Goal: Information Seeking & Learning: Learn about a topic

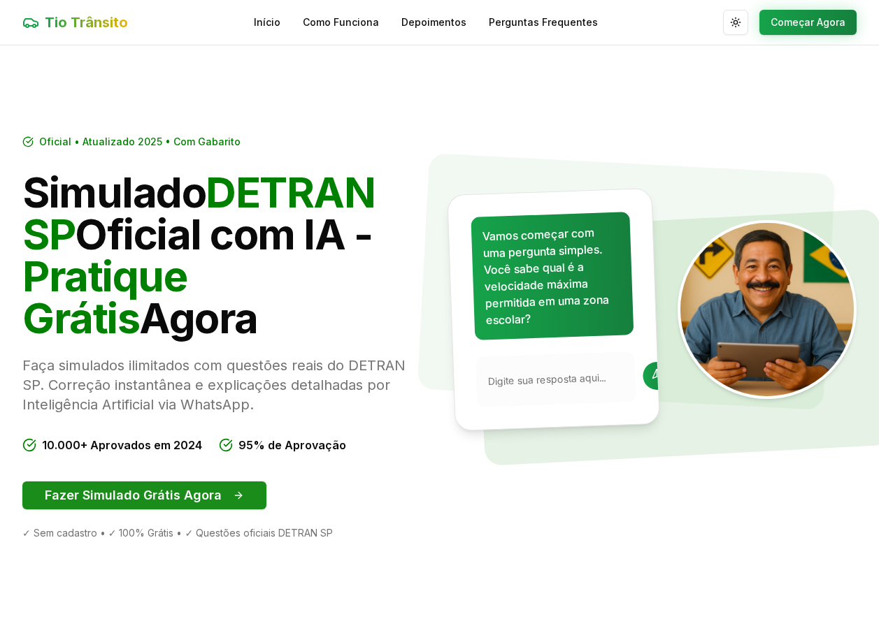
click at [138, 498] on button "Fazer Simulado Grátis Agora" at bounding box center [144, 496] width 244 height 28
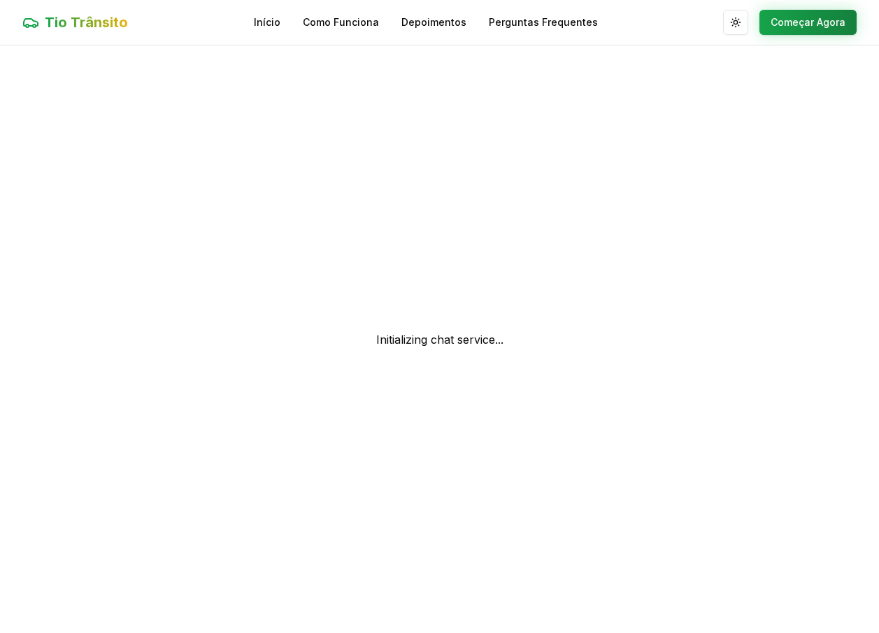
scroll to position [1, 0]
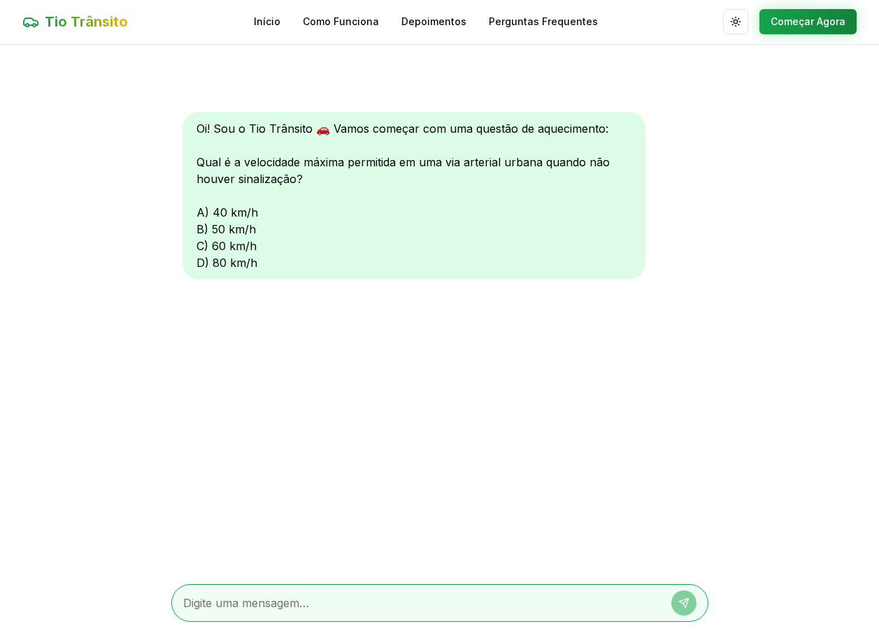
click at [280, 598] on textarea at bounding box center [420, 603] width 474 height 17
type textarea "A"
type textarea "60"
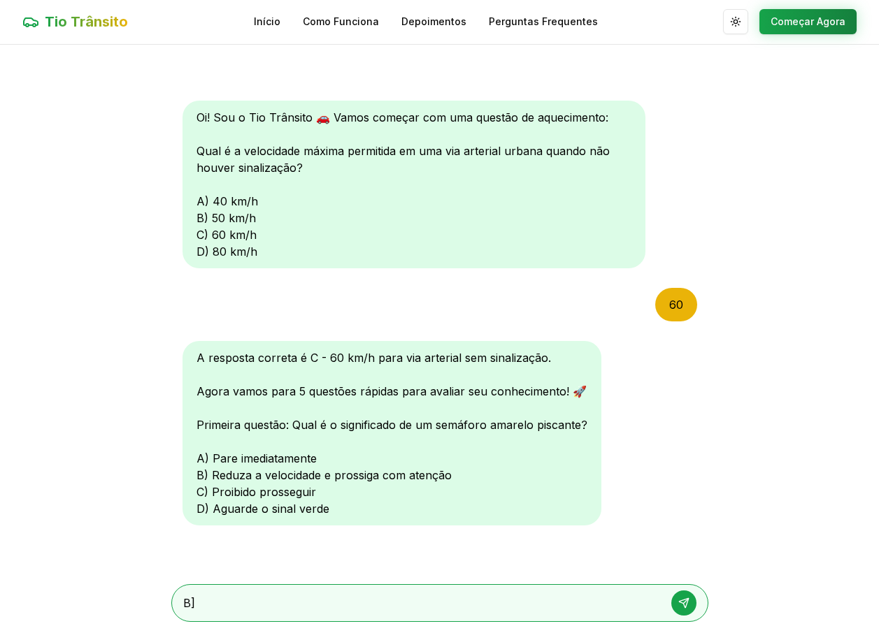
type textarea "B"
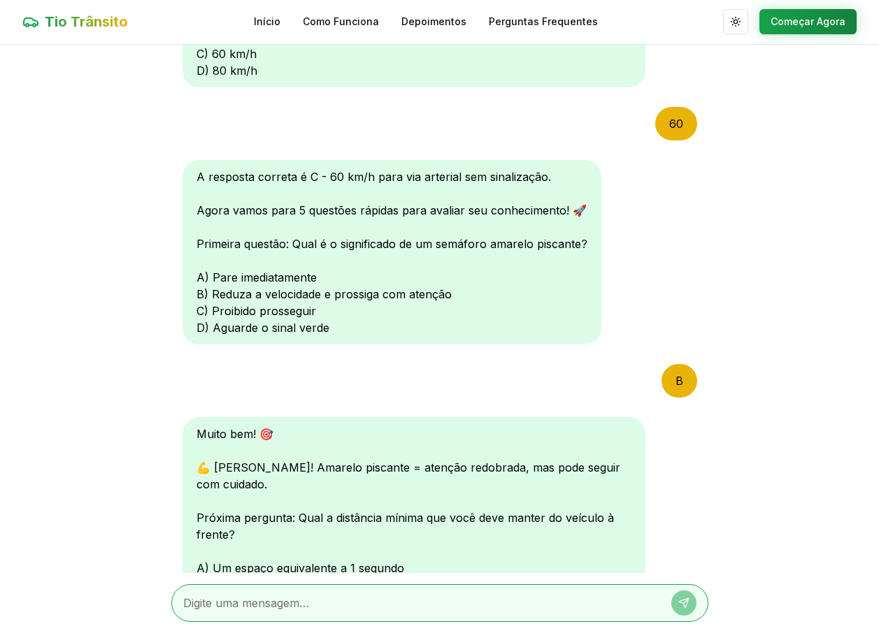
scroll to position [375, 0]
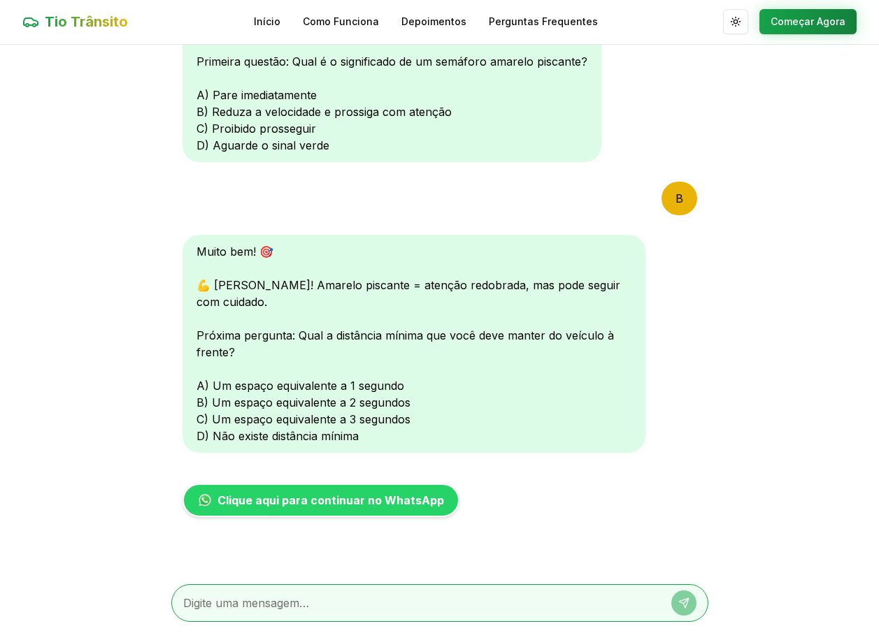
click at [378, 607] on textarea at bounding box center [420, 603] width 474 height 17
type textarea "C"
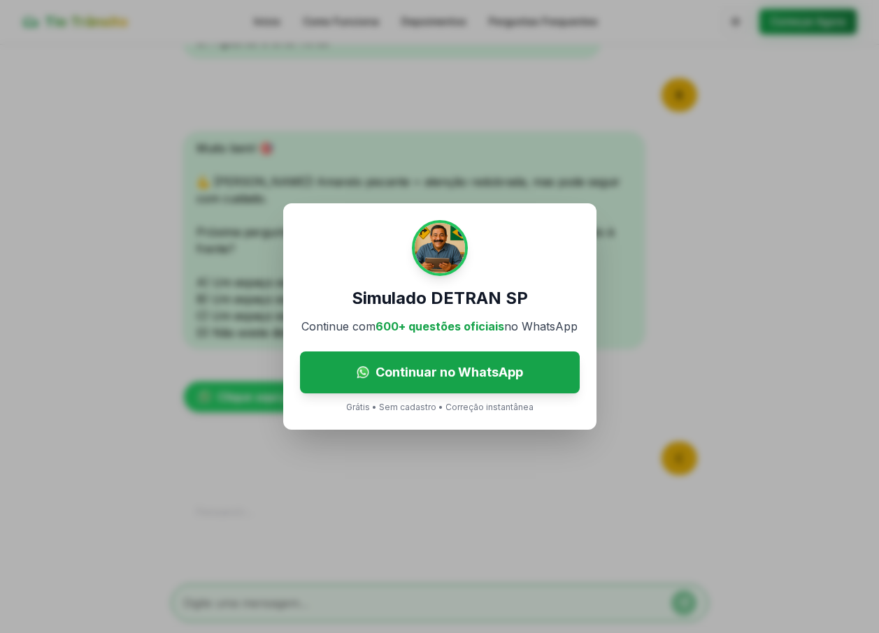
scroll to position [666, 0]
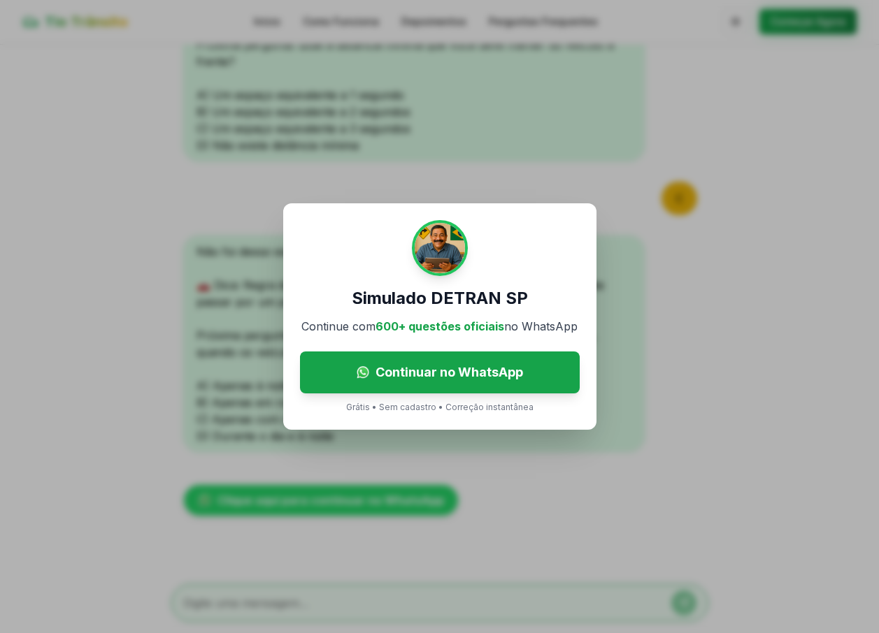
click at [630, 424] on div "Simulado DETRAN SP Continue com 600+ questões oficiais no WhatsApp Continuar no…" at bounding box center [439, 316] width 879 height 633
